Goal: Information Seeking & Learning: Learn about a topic

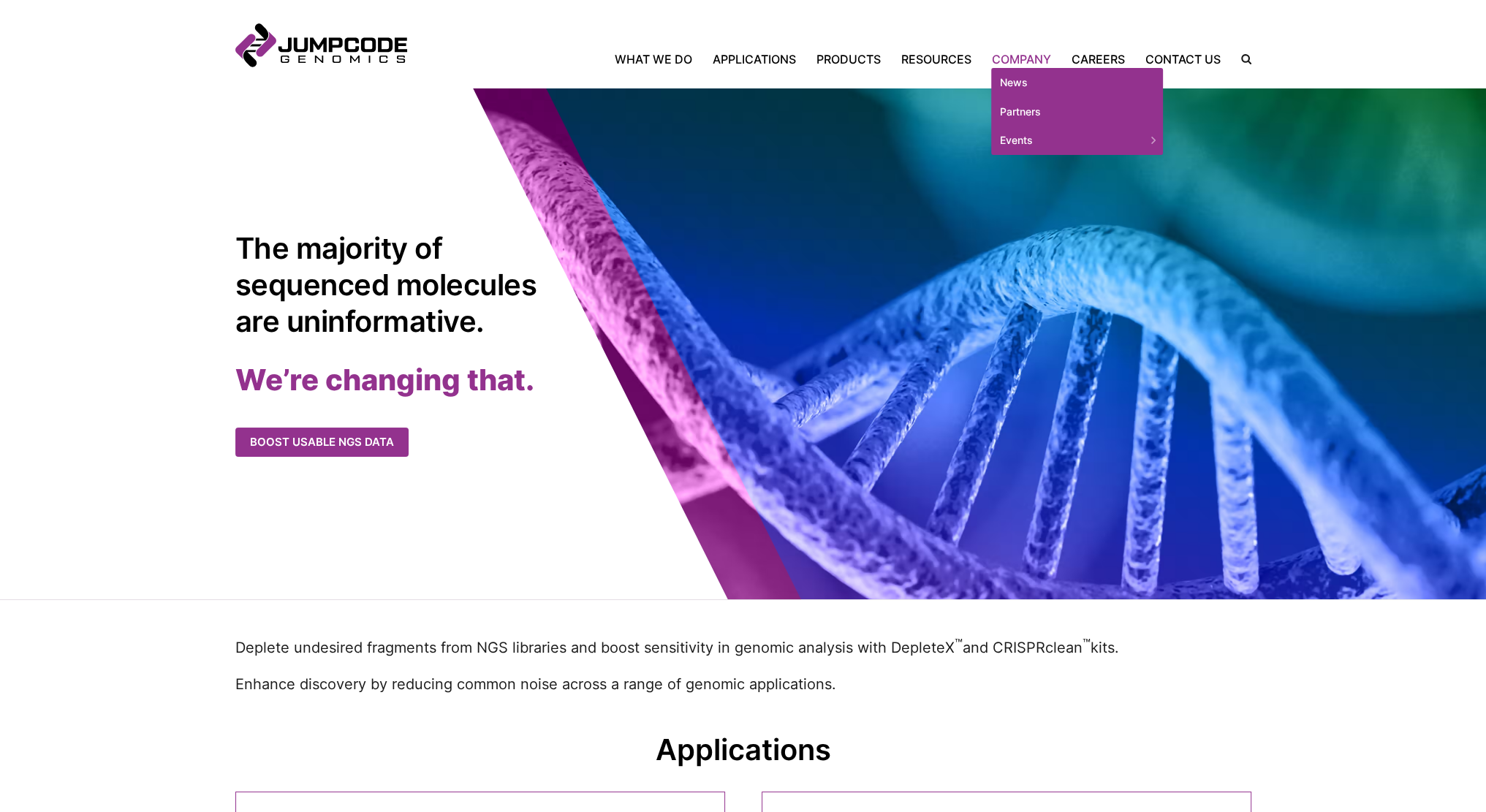
click at [1023, 57] on link "Company" at bounding box center [1022, 59] width 80 height 17
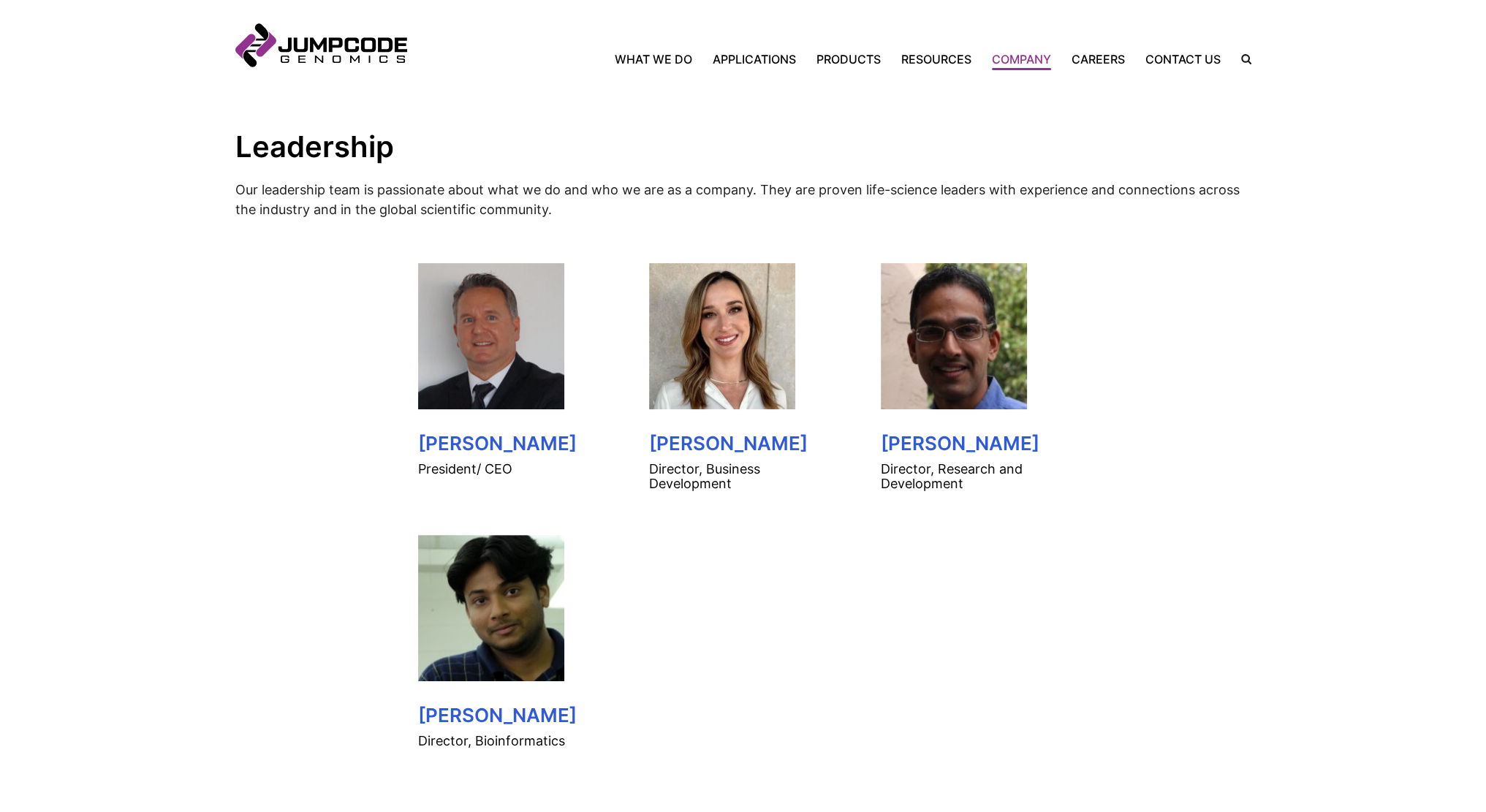
scroll to position [658, 0]
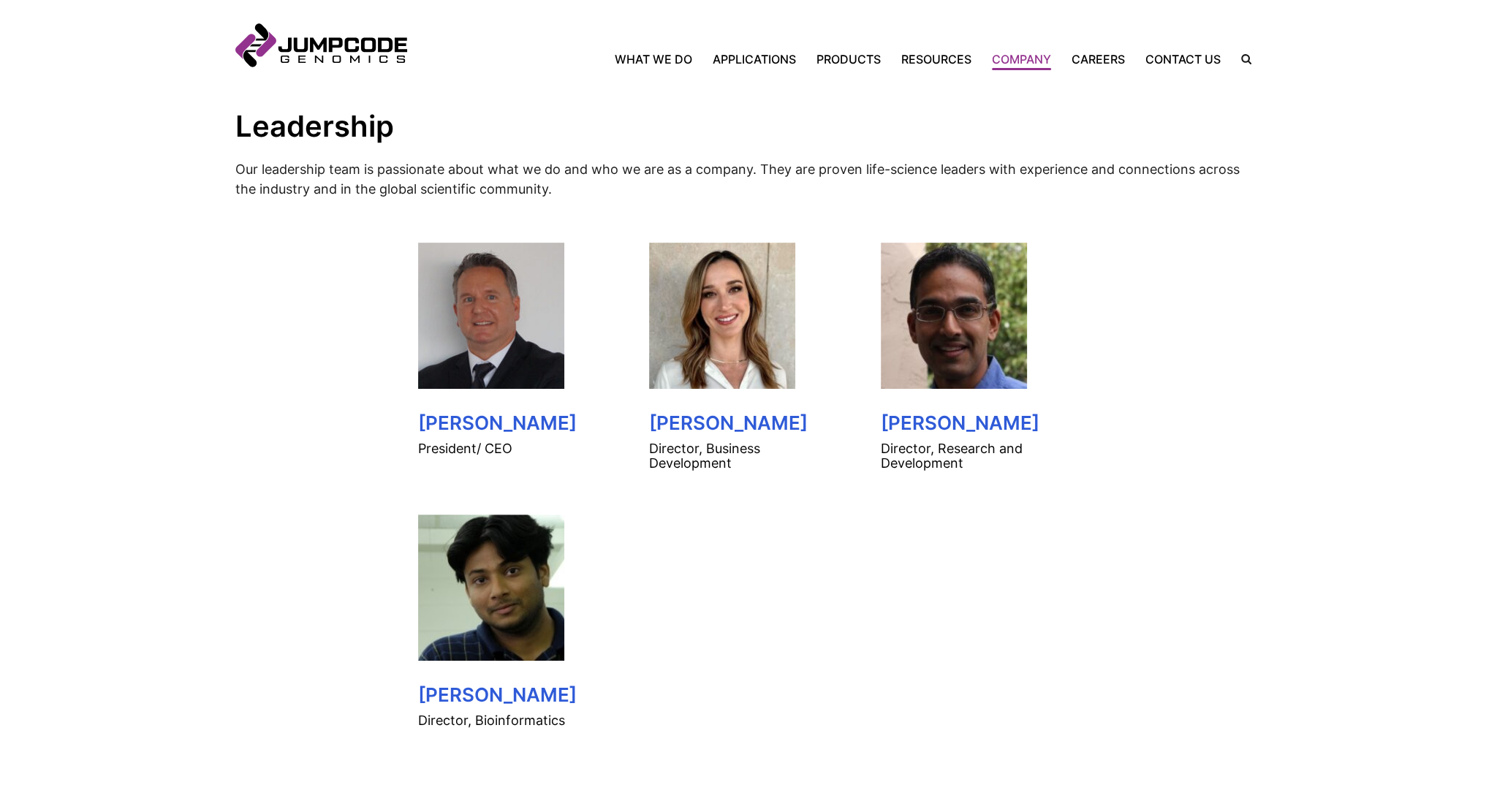
click at [453, 332] on img at bounding box center [491, 315] width 146 height 146
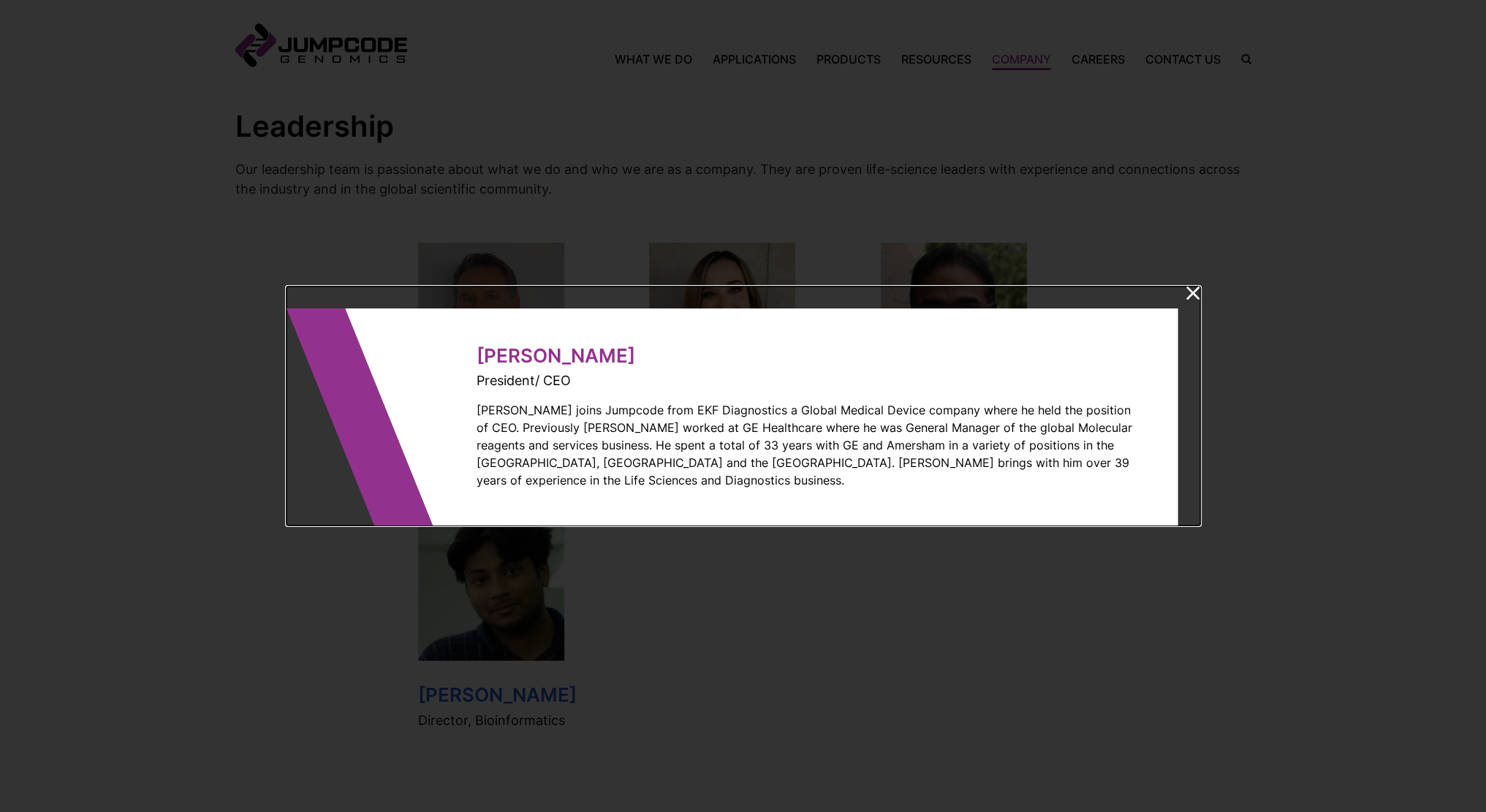
click at [1197, 299] on icon at bounding box center [1193, 294] width 14 height 14
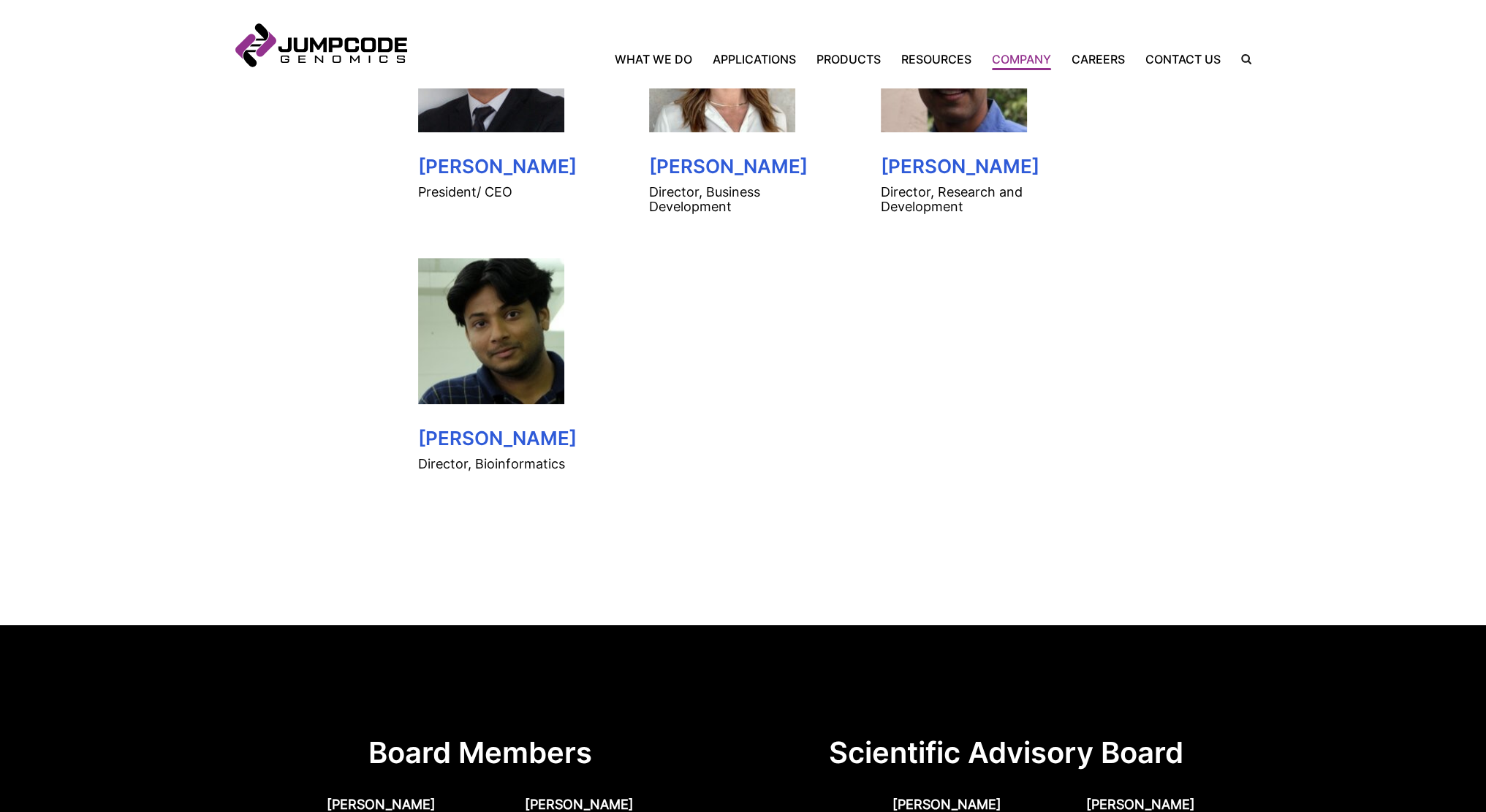
scroll to position [731, 0]
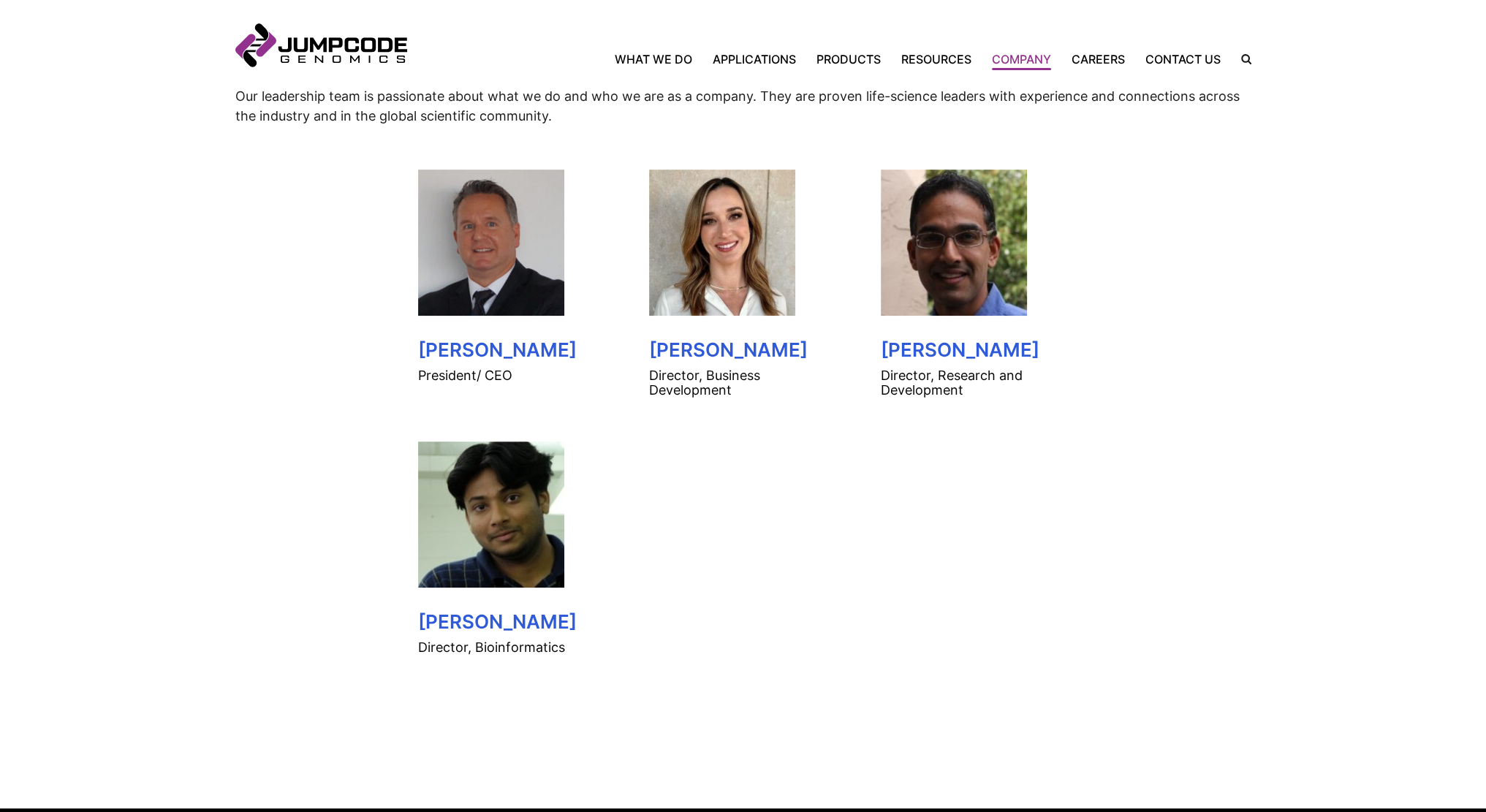
click at [483, 186] on img at bounding box center [491, 242] width 146 height 146
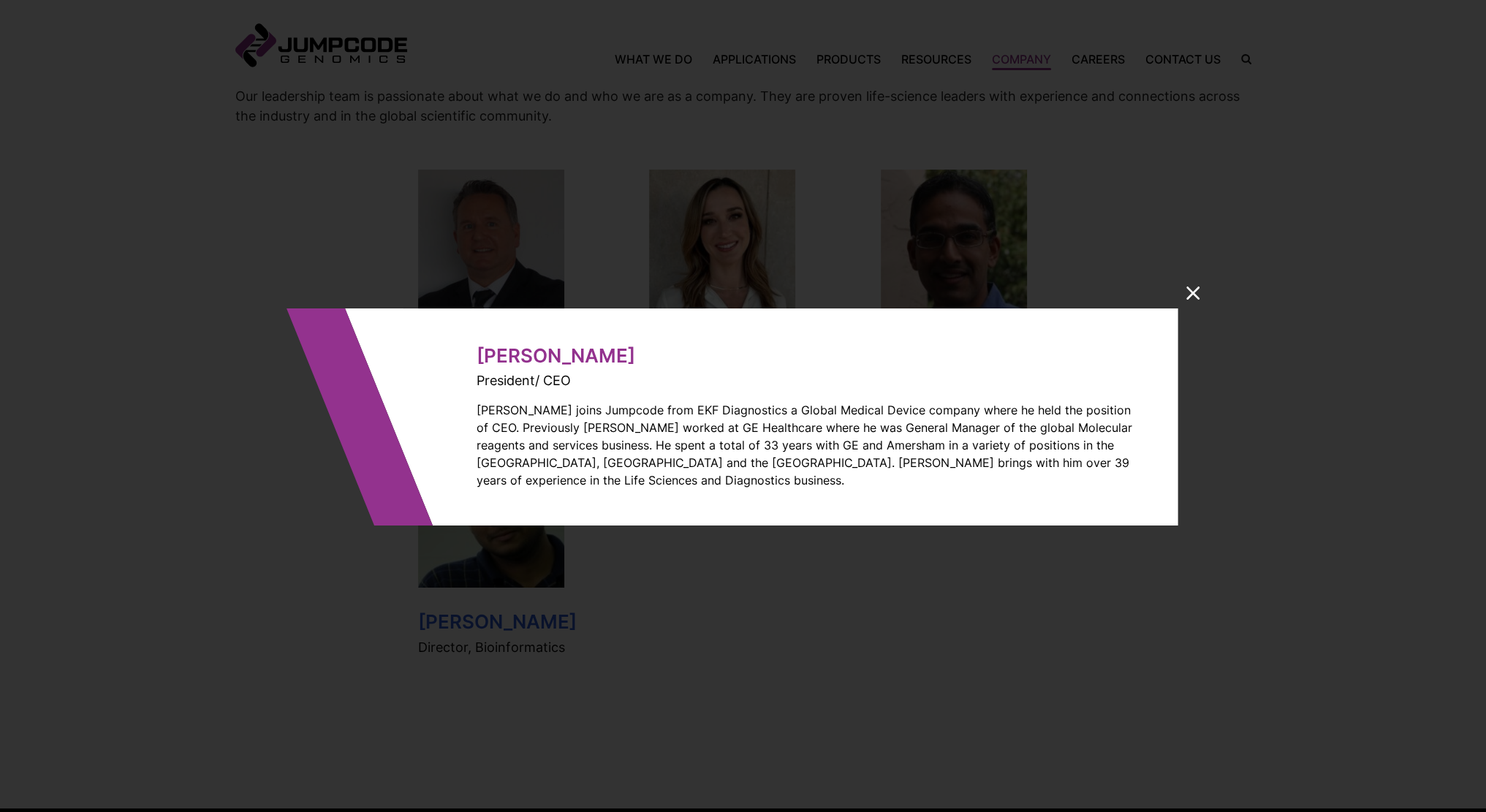
click at [287, 287] on dialog "[PERSON_NAME] President/ CEO [PERSON_NAME] joins Jumpcode from EKF Diagnostics …" at bounding box center [743, 406] width 913 height 239
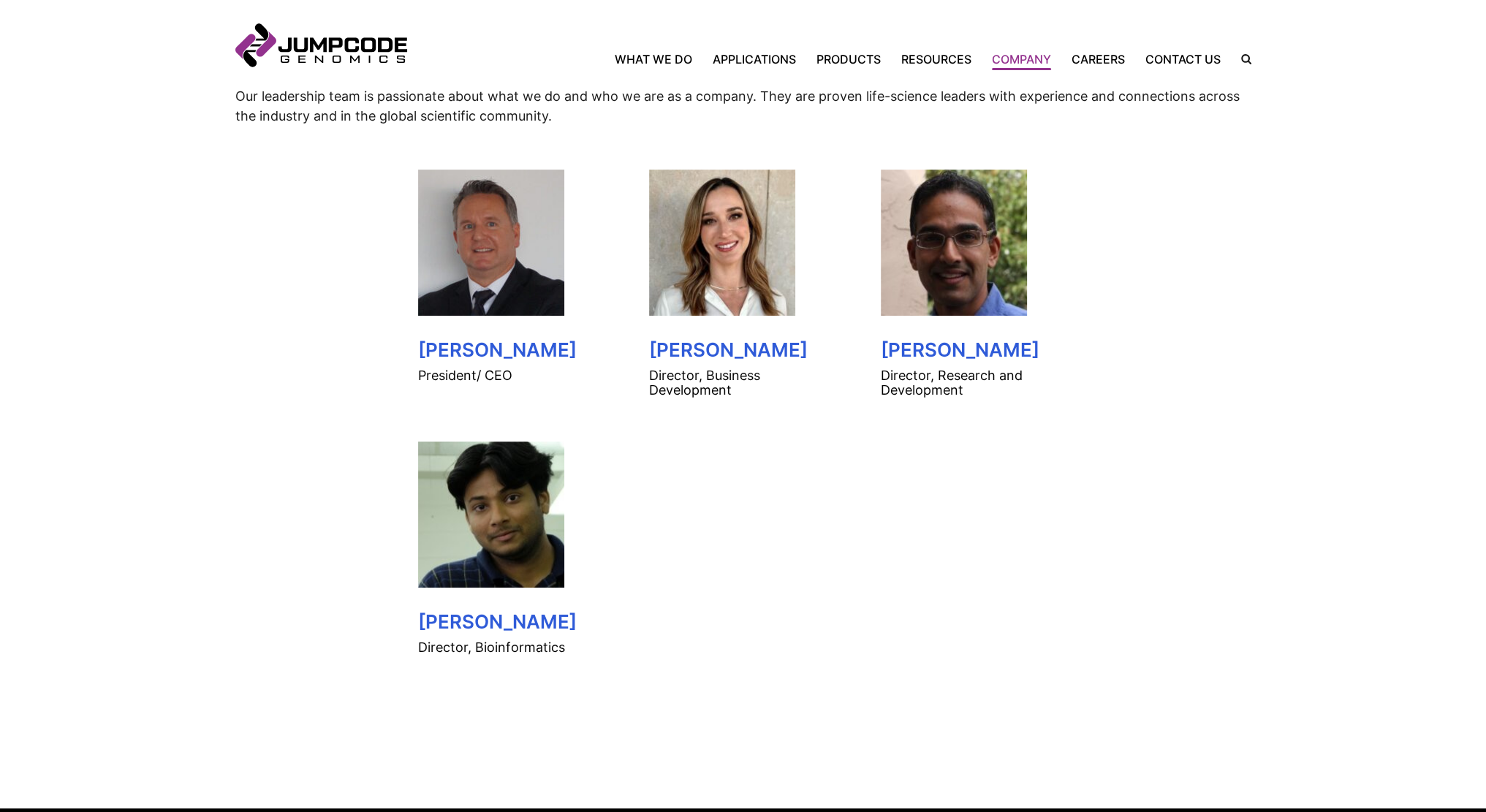
scroll to position [804, 0]
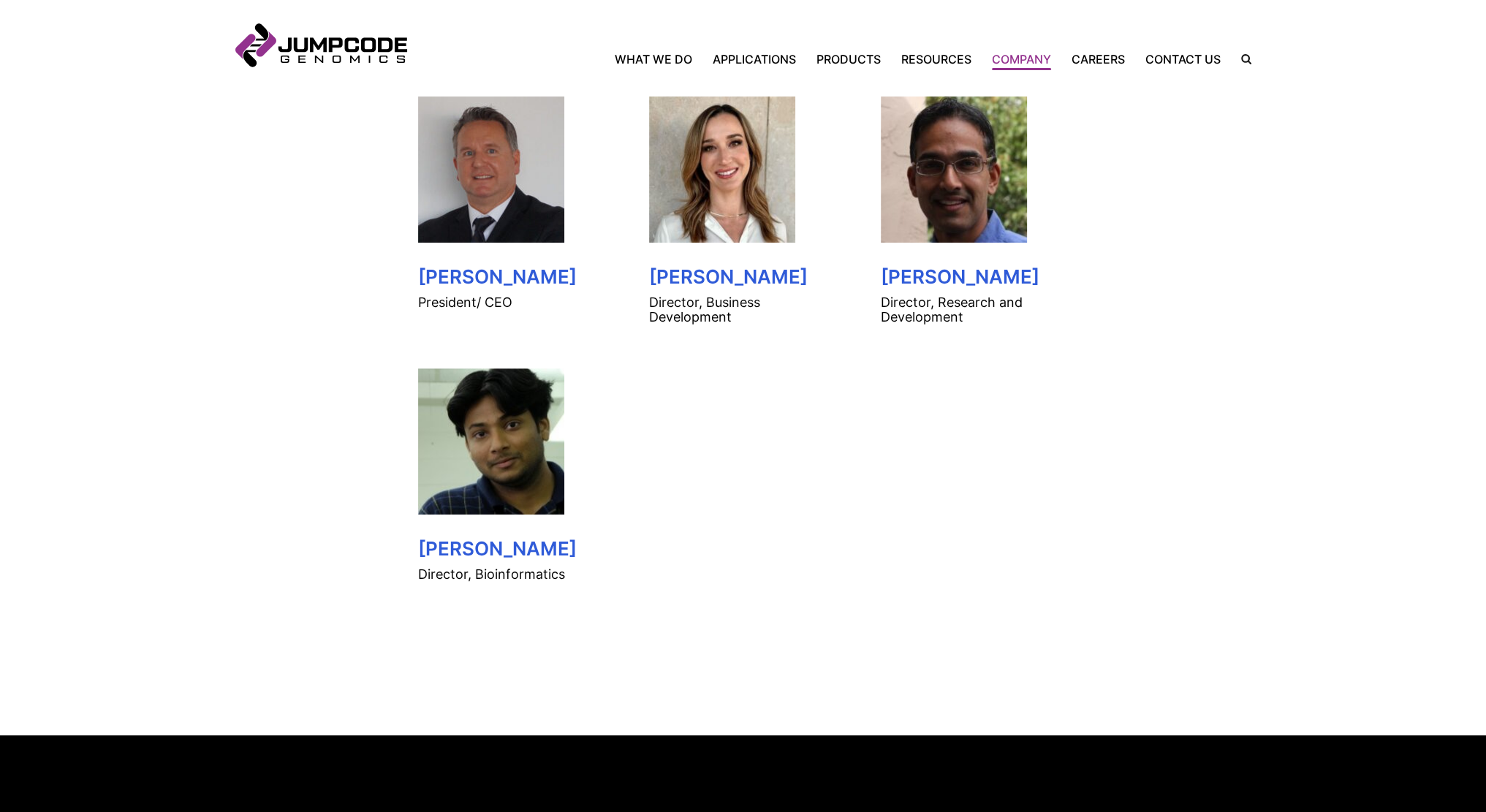
click at [317, 242] on inner-wrap "Leadership Our leadership team is passionate about what we do and who we are as…" at bounding box center [743, 294] width 1016 height 883
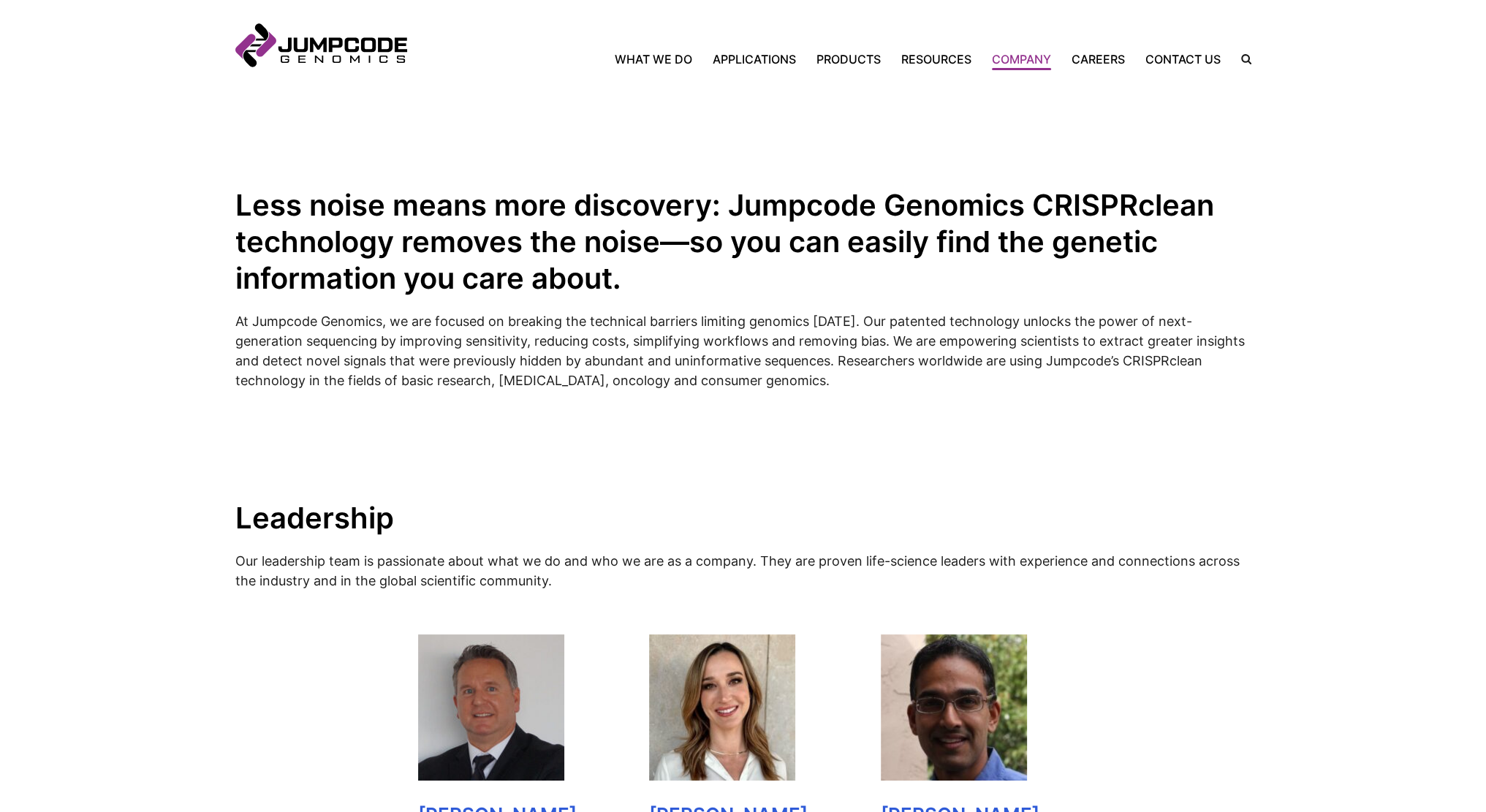
scroll to position [293, 0]
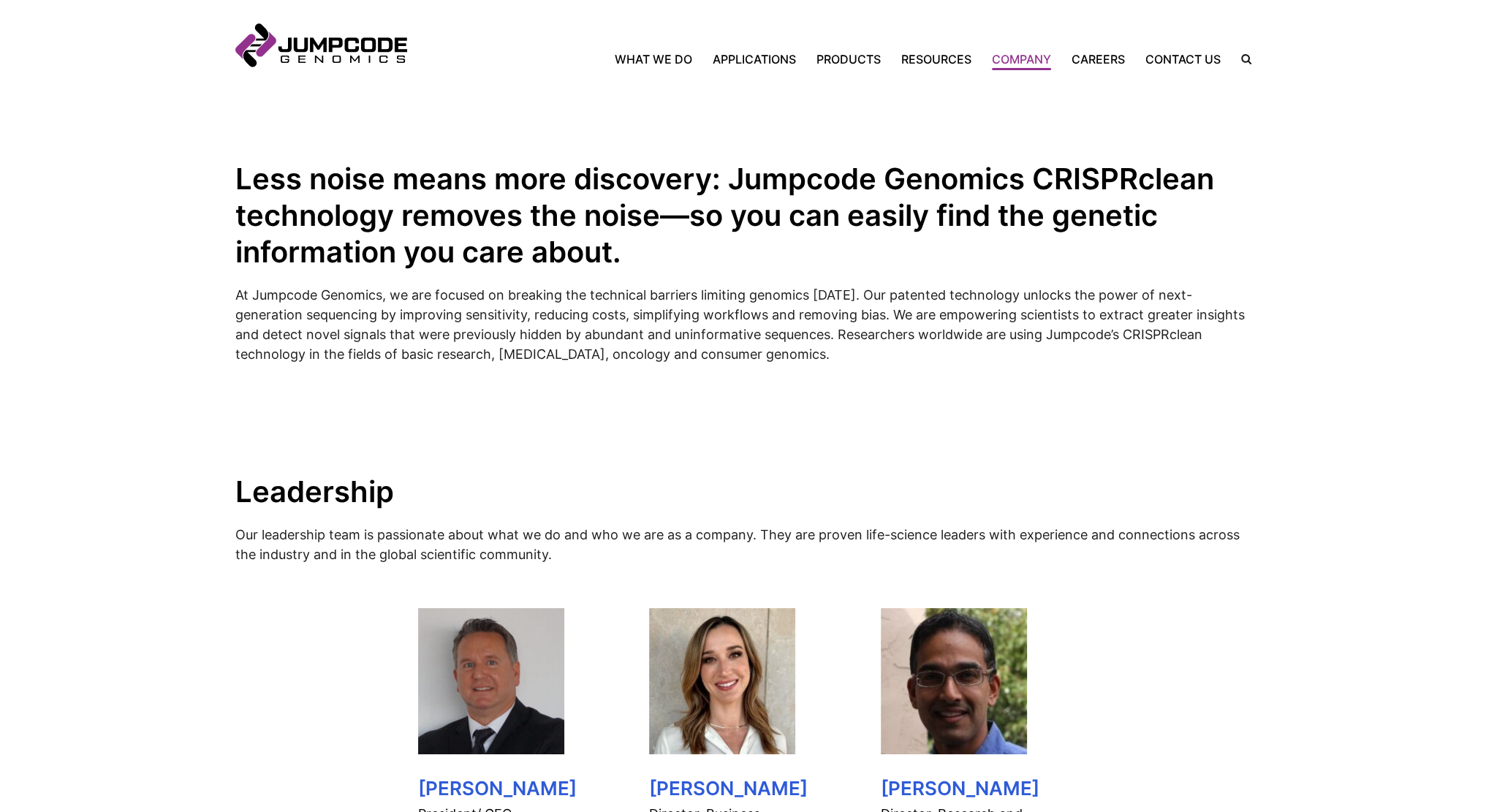
drag, startPoint x: 642, startPoint y: 293, endPoint x: 631, endPoint y: 339, distance: 47.3
click at [631, 339] on p "At Jumpcode Genomics, we are focused on breaking the technical barriers limitin…" at bounding box center [743, 324] width 1016 height 79
click at [658, 335] on p "At Jumpcode Genomics, we are focused on breaking the technical barriers limitin…" at bounding box center [743, 324] width 1016 height 79
drag, startPoint x: 849, startPoint y: 292, endPoint x: 832, endPoint y: 337, distance: 48.1
click at [840, 332] on p "At Jumpcode Genomics, we are focused on breaking the technical barriers limitin…" at bounding box center [743, 324] width 1016 height 79
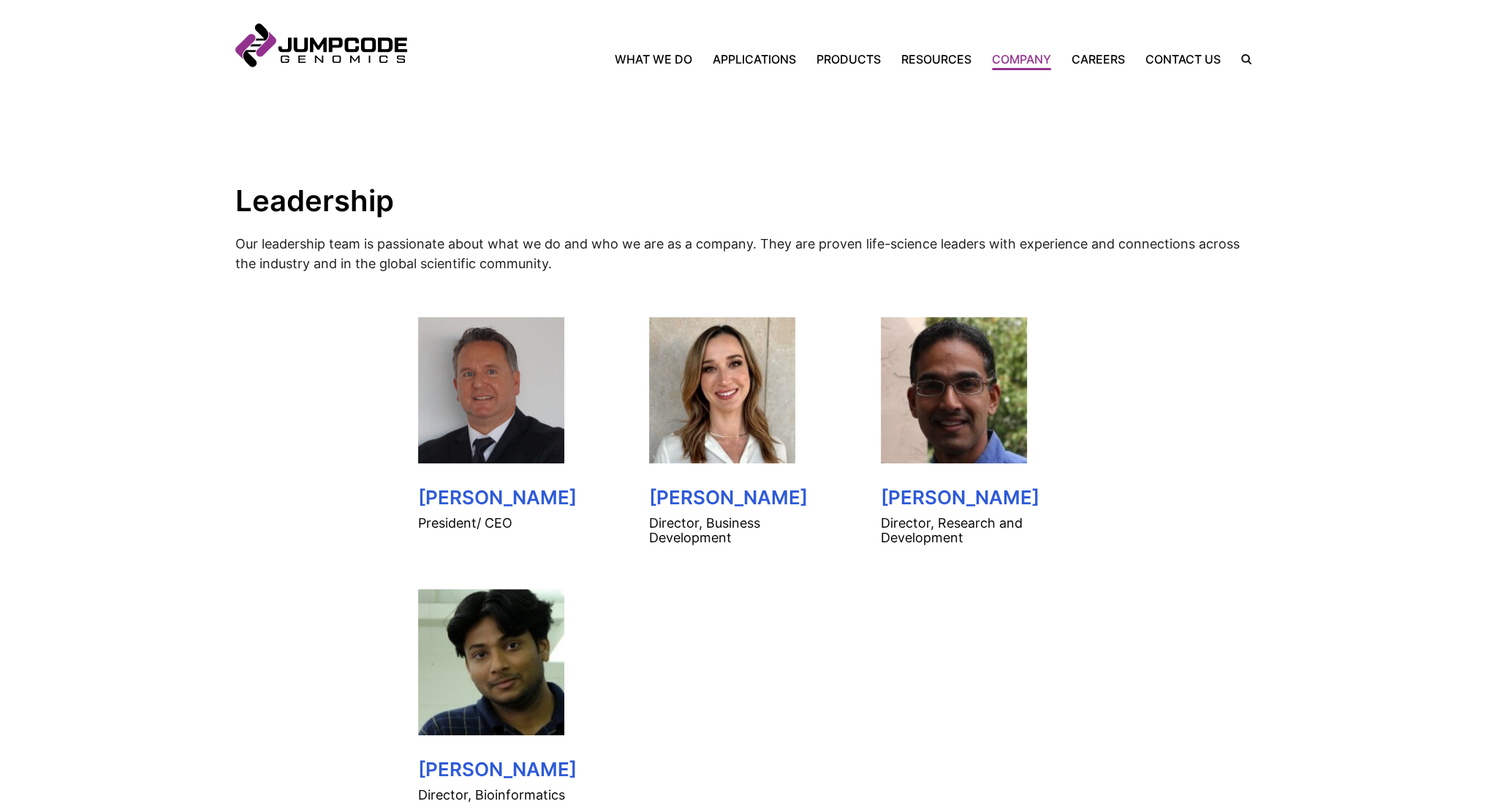
scroll to position [585, 0]
